Goal: Navigation & Orientation: Find specific page/section

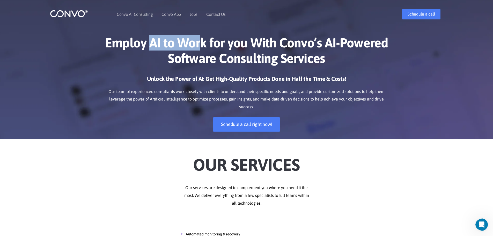
drag, startPoint x: 178, startPoint y: 44, endPoint x: 248, endPoint y: 50, distance: 69.4
click at [203, 44] on h1 "Employ AI to Work for you With Convo’s AI-Powered Software Consulting Services" at bounding box center [246, 52] width 287 height 35
click at [286, 50] on h1 "Employ AI to Work for you With Convo’s AI-Powered Software Consulting Services" at bounding box center [246, 52] width 287 height 35
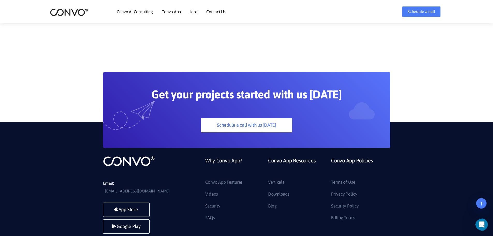
scroll to position [1467, 0]
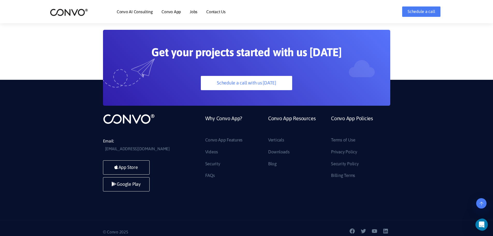
click at [481, 202] on icon at bounding box center [482, 203] width 4 height 4
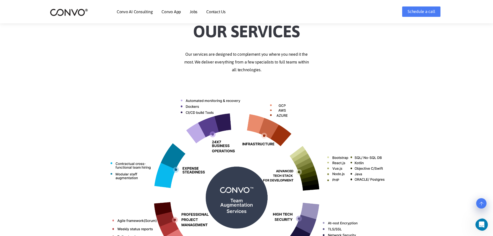
scroll to position [0, 0]
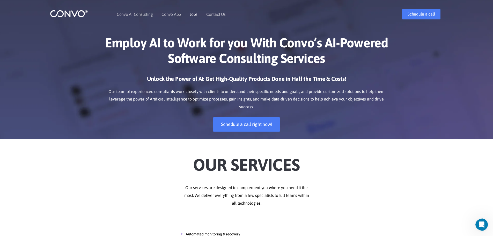
click at [195, 15] on link "Jobs" at bounding box center [194, 14] width 8 height 4
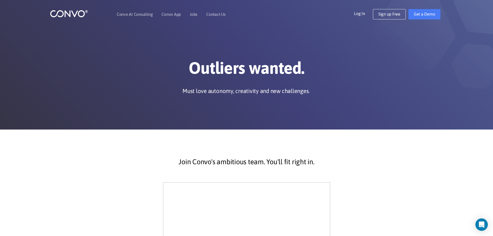
click at [77, 18] on div at bounding box center [79, 14] width 59 height 12
